Goal: Information Seeking & Learning: Learn about a topic

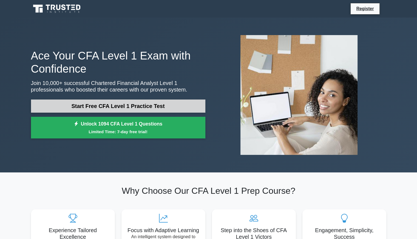
click at [125, 100] on link "Start Free CFA Level 1 Practice Test" at bounding box center [118, 106] width 174 height 13
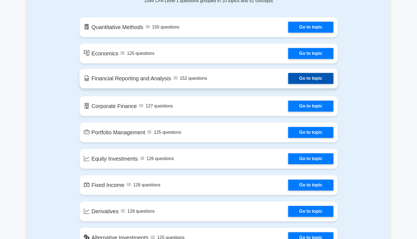
scroll to position [307, 0]
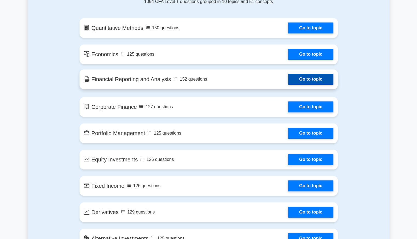
click at [305, 83] on link "Go to topic" at bounding box center [310, 79] width 45 height 11
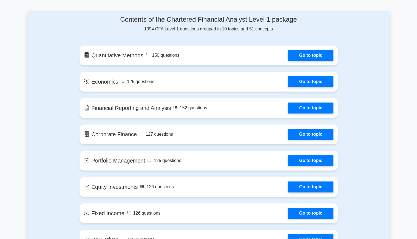
scroll to position [280, 0]
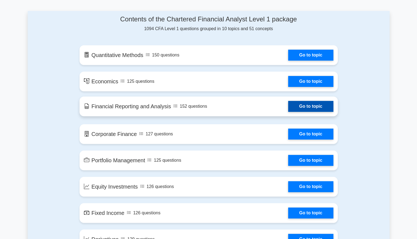
click at [297, 111] on link "Go to topic" at bounding box center [310, 106] width 45 height 11
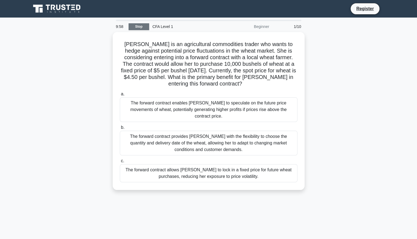
click at [139, 27] on link "Stop" at bounding box center [139, 26] width 21 height 7
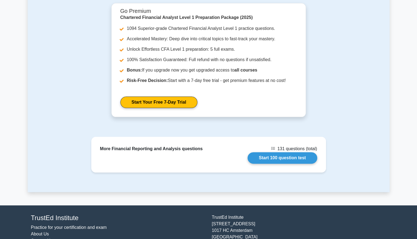
scroll to position [658, 0]
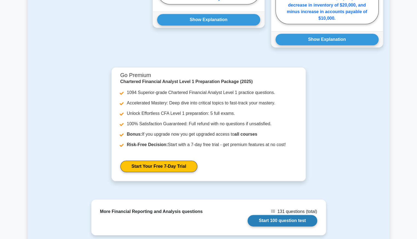
scroll to position [597, 0]
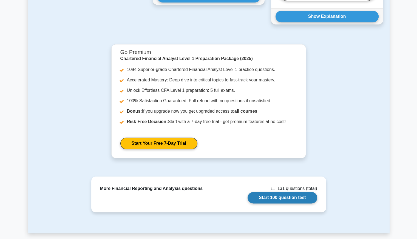
click at [259, 194] on link "Start 100 question test" at bounding box center [283, 198] width 70 height 12
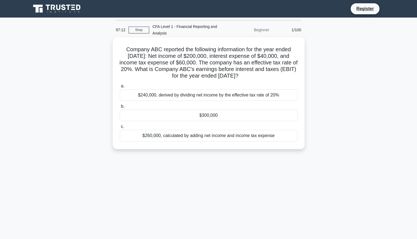
click at [202, 117] on div "$300,000" at bounding box center [209, 116] width 178 height 12
click at [120, 108] on input "b. $300,000" at bounding box center [120, 107] width 0 height 4
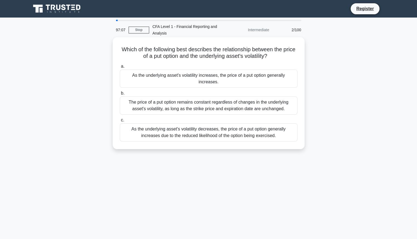
click at [205, 125] on div "As the underlying asset's volatility decreases, the price of a put option gener…" at bounding box center [209, 132] width 178 height 18
click at [120, 122] on input "c. As the underlying asset's volatility decreases, the price of a put option ge…" at bounding box center [120, 120] width 0 height 4
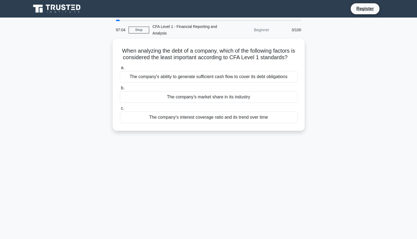
click at [205, 123] on div "The company's interest coverage ratio and its trend over time" at bounding box center [209, 118] width 178 height 12
click at [120, 110] on input "c. The company's interest coverage ratio and its trend over time" at bounding box center [120, 109] width 0 height 4
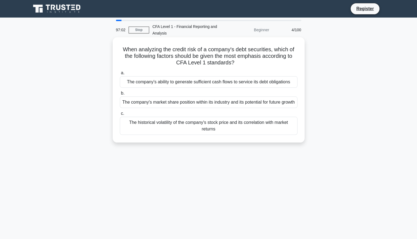
click at [205, 128] on div "The historical volatility of the company's stock price and its correlation with…" at bounding box center [209, 126] width 178 height 18
click at [120, 115] on input "c. The historical volatility of the company's stock price and its correlation w…" at bounding box center [120, 114] width 0 height 4
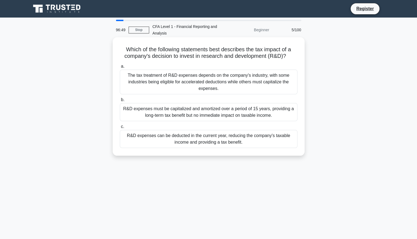
click at [162, 85] on div "The tax treatment of R&D expenses depends on the company's industry, with some …" at bounding box center [209, 82] width 178 height 25
click at [120, 68] on input "a. The tax treatment of R&D expenses depends on the company's industry, with so…" at bounding box center [120, 67] width 0 height 4
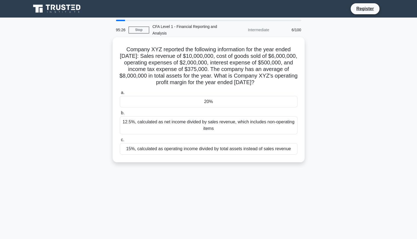
click at [219, 108] on div "20%" at bounding box center [209, 102] width 178 height 12
click at [120, 95] on input "a. 20%" at bounding box center [120, 93] width 0 height 4
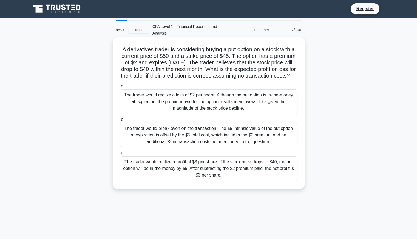
click at [203, 177] on div "The trader would realize a profit of $3 per share. If the stock price drops to …" at bounding box center [209, 168] width 178 height 25
click at [120, 155] on input "c. The trader would realize a profit of $3 per share. If the stock price drops …" at bounding box center [120, 153] width 0 height 4
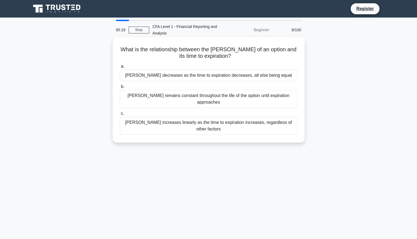
click at [216, 117] on div "[PERSON_NAME] increases linearly as the time to expiration increases, regardles…" at bounding box center [209, 126] width 178 height 18
click at [120, 115] on input "[PERSON_NAME] increases linearly as the time to expiration increases, regardles…" at bounding box center [120, 114] width 0 height 4
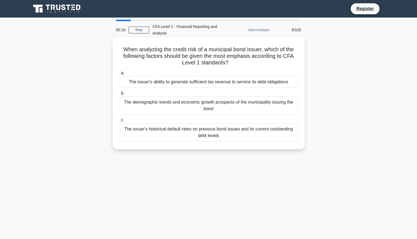
click at [216, 133] on div "The issuer's historical default rates on previous bond issues and its current o…" at bounding box center [209, 132] width 178 height 18
click at [120, 122] on input "c. The issuer's historical default rates on previous bond issues and its curren…" at bounding box center [120, 120] width 0 height 4
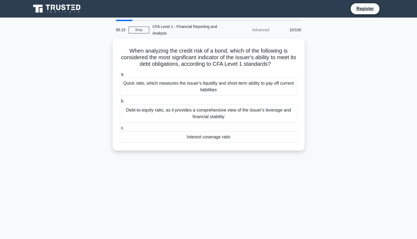
click at [216, 133] on div "Interest coverage ratio" at bounding box center [209, 137] width 178 height 12
click at [120, 130] on input "c. Interest coverage ratio" at bounding box center [120, 128] width 0 height 4
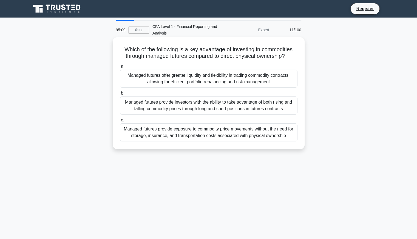
click at [261, 128] on div "Managed futures provide exposure to commodity price movements without the need …" at bounding box center [209, 132] width 178 height 18
click at [120, 122] on input "c. Managed futures provide exposure to commodity price movements without the ne…" at bounding box center [120, 120] width 0 height 4
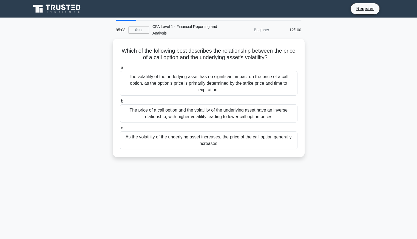
click at [261, 128] on label "c. As the volatility of the underlying asset increases, the price of the call o…" at bounding box center [209, 137] width 178 height 25
click at [120, 128] on input "c. As the volatility of the underlying asset increases, the price of the call o…" at bounding box center [120, 128] width 0 height 4
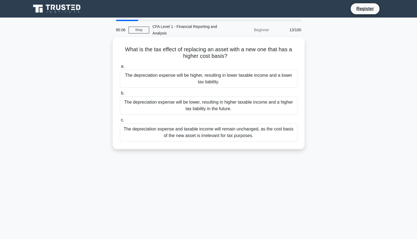
click at [260, 103] on div "The depreciation expense will be lower, resulting in higher taxable income and …" at bounding box center [209, 106] width 178 height 18
click at [120, 95] on input "b. The depreciation expense will be lower, resulting in higher taxable income a…" at bounding box center [120, 94] width 0 height 4
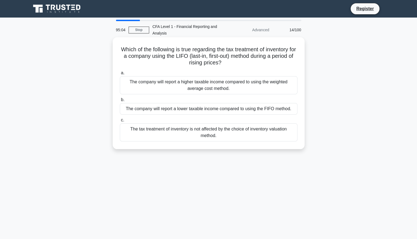
click at [258, 114] on div "The company will report a lower taxable income compared to using the FIFO metho…" at bounding box center [209, 109] width 178 height 12
click at [120, 102] on input "b. The company will report a lower taxable income compared to using the FIFO me…" at bounding box center [120, 100] width 0 height 4
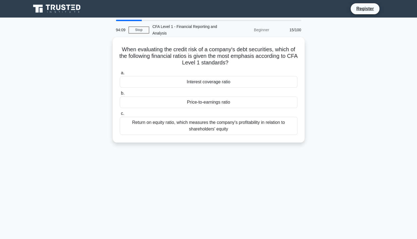
click at [229, 86] on div "Interest coverage ratio" at bounding box center [209, 82] width 178 height 12
click at [120, 75] on input "a. Interest coverage ratio" at bounding box center [120, 73] width 0 height 4
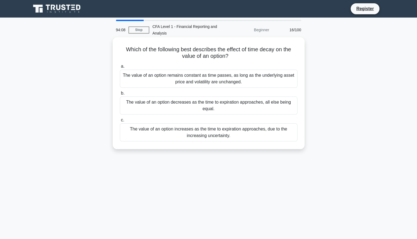
click at [227, 75] on div "The value of an option remains constant as time passes, as long as the underlyi…" at bounding box center [209, 79] width 178 height 18
click at [120, 68] on input "a. The value of an option remains constant as time passes, as long as the under…" at bounding box center [120, 67] width 0 height 4
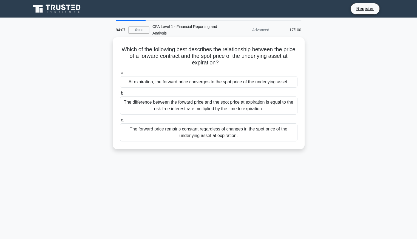
click at [227, 79] on div "At expiration, the forward price converges to the spot price of the underlying …" at bounding box center [209, 82] width 178 height 12
click at [120, 75] on input "a. At expiration, the forward price converges to the spot price of the underlyi…" at bounding box center [120, 73] width 0 height 4
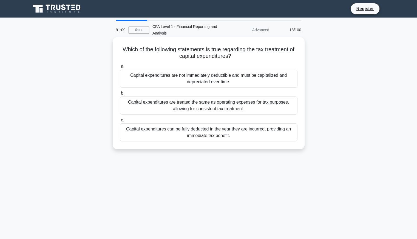
click at [238, 77] on div "Capital expenditures are not immediately deductible and must be capitalized and…" at bounding box center [209, 79] width 178 height 18
click at [120, 68] on input "a. Capital expenditures are not immediately deductible and must be capitalized …" at bounding box center [120, 67] width 0 height 4
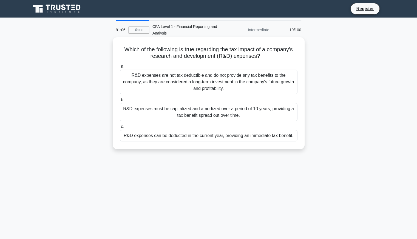
click at [224, 77] on div "R&D expenses are not tax deductible and do not provide any tax benefits to the …" at bounding box center [209, 82] width 178 height 25
click at [120, 68] on input "a. R&D expenses are not tax deductible and do not provide any tax benefits to t…" at bounding box center [120, 67] width 0 height 4
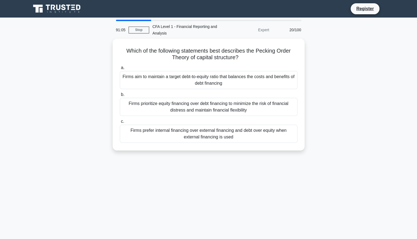
click at [224, 77] on div "Firms aim to maintain a target debt-to-equity ratio that balances the costs and…" at bounding box center [209, 80] width 178 height 18
click at [120, 70] on input "a. Firms aim to maintain a target debt-to-equity ratio that balances the costs …" at bounding box center [120, 68] width 0 height 4
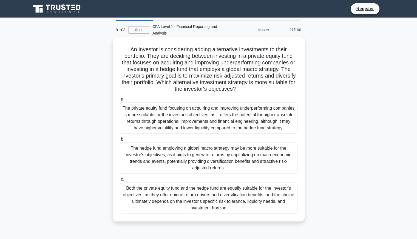
click at [208, 116] on div "The private equity fund focusing on acquiring and improving underperforming com…" at bounding box center [209, 118] width 178 height 31
click at [120, 101] on input "a. The private equity fund focusing on acquiring and improving underperforming …" at bounding box center [120, 100] width 0 height 4
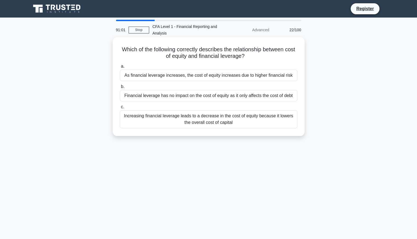
click at [204, 97] on div "Financial leverage has no impact on the cost of equity as it only affects the c…" at bounding box center [209, 96] width 178 height 12
click at [120, 89] on input "b. Financial leverage has no impact on the cost of equity as it only affects th…" at bounding box center [120, 87] width 0 height 4
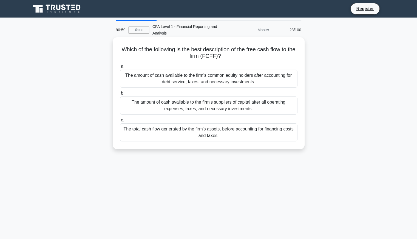
click at [203, 108] on div "The amount of cash available to the firm's suppliers of capital after all opera…" at bounding box center [209, 106] width 178 height 18
click at [120, 95] on input "b. The amount of cash available to the firm's suppliers of capital after all op…" at bounding box center [120, 94] width 0 height 4
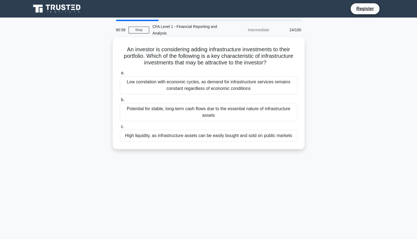
click at [200, 138] on div "High liquidity, as infrastructure assets can be easily bought and sold on publi…" at bounding box center [209, 136] width 178 height 12
click at [120, 129] on input "c. High liquidity, as infrastructure assets can be easily bought and sold on pu…" at bounding box center [120, 127] width 0 height 4
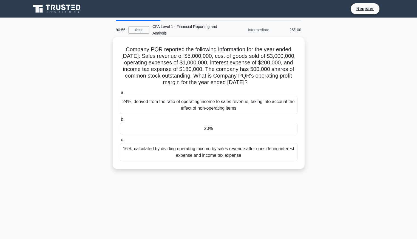
click at [205, 126] on div "20%" at bounding box center [209, 129] width 178 height 12
click at [120, 121] on input "b. 20%" at bounding box center [120, 120] width 0 height 4
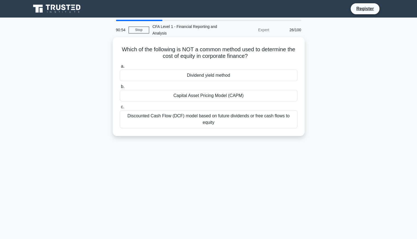
click at [204, 122] on div "Discounted Cash Flow (DCF) model based on future dividends or free cash flows t…" at bounding box center [209, 119] width 178 height 18
click at [120, 109] on input "c. Discounted Cash Flow (DCF) model based on future dividends or free cash flow…" at bounding box center [120, 107] width 0 height 4
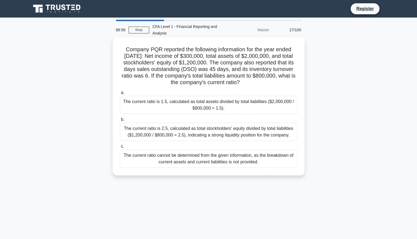
click at [219, 158] on div "The current ratio cannot be determined from the given information, as the break…" at bounding box center [209, 159] width 178 height 18
click at [120, 148] on input "c. The current ratio cannot be determined from the given information, as the br…" at bounding box center [120, 147] width 0 height 4
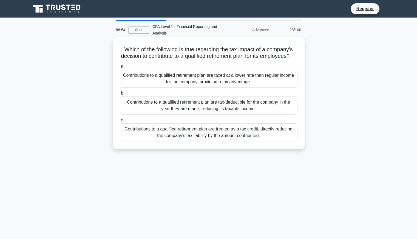
click at [229, 136] on div "Contributions to a qualified retirement plan are treated as a tax credit, direc…" at bounding box center [209, 132] width 178 height 18
click at [120, 122] on input "c. Contributions to a qualified retirement plan are treated as a tax credit, di…" at bounding box center [120, 120] width 0 height 4
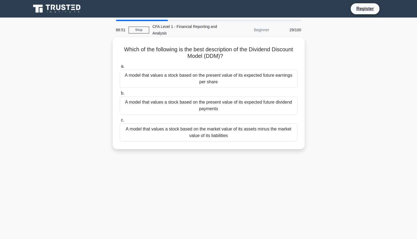
click at [233, 103] on div "A model that values a stock based on the present value of its expected future d…" at bounding box center [209, 106] width 178 height 18
click at [120, 95] on input "b. A model that values a stock based on the present value of its expected futur…" at bounding box center [120, 94] width 0 height 4
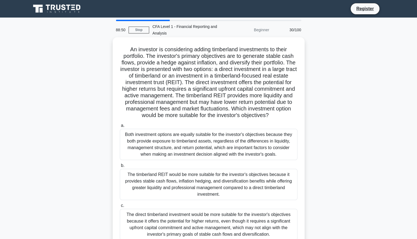
click at [256, 150] on div "Both investment options are equally suitable for the investor's objectives beca…" at bounding box center [209, 144] width 178 height 31
click at [120, 128] on input "a. Both investment options are equally suitable for the investor's objectives b…" at bounding box center [120, 126] width 0 height 4
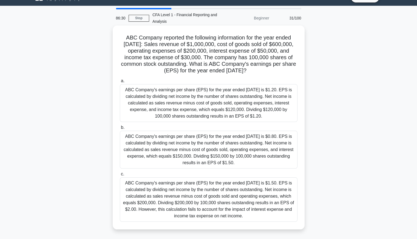
scroll to position [12, 0]
click at [185, 96] on div "ABC Company's earnings per share (EPS) for the year ended [DATE] is $1.20. EPS …" at bounding box center [209, 103] width 178 height 38
click at [120, 83] on input "a. ABC Company's earnings per share (EPS) for the year ended [DATE] is $1.20. E…" at bounding box center [120, 81] width 0 height 4
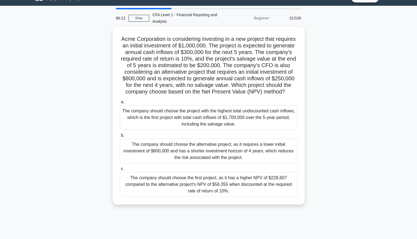
scroll to position [0, 0]
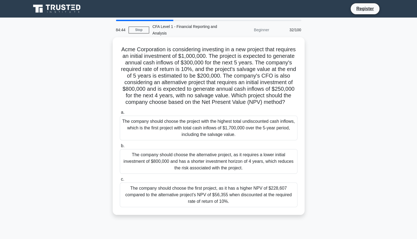
click at [199, 129] on div "The company should choose the project with the highest total undiscounted cash …" at bounding box center [209, 128] width 178 height 25
click at [120, 114] on input "a. The company should choose the project with the highest total undiscounted ca…" at bounding box center [120, 113] width 0 height 4
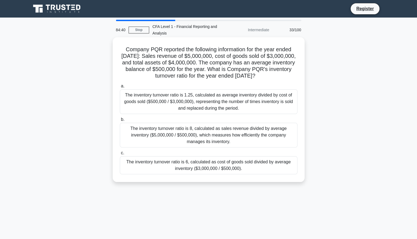
click at [207, 113] on div "The inventory turnover ratio is 1.25, calculated as average inventory divided b…" at bounding box center [209, 101] width 178 height 25
click at [120, 88] on input "a. The inventory turnover ratio is 1.25, calculated as average inventory divide…" at bounding box center [120, 86] width 0 height 4
